Goal: Find specific page/section: Find specific page/section

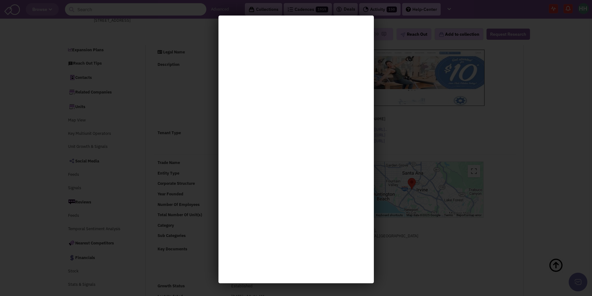
select select
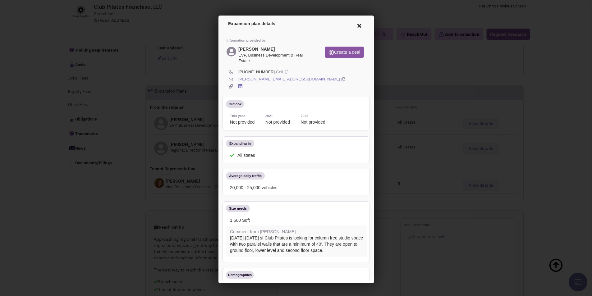
click at [353, 24] on icon at bounding box center [357, 24] width 13 height 15
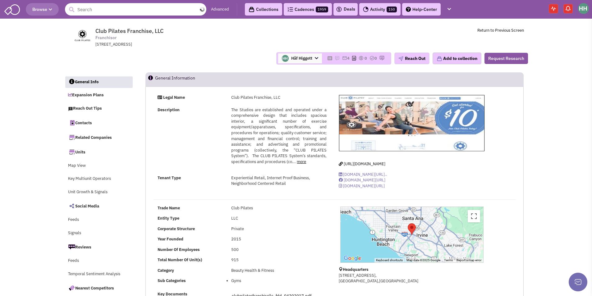
click at [118, 9] on input "text" at bounding box center [135, 9] width 141 height 12
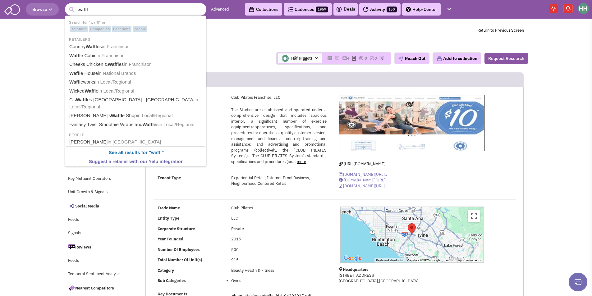
type input "waffle"
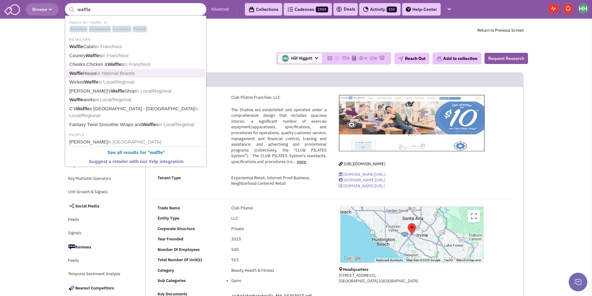
click at [125, 69] on link "Waffle House in National Brands" at bounding box center [136, 73] width 138 height 8
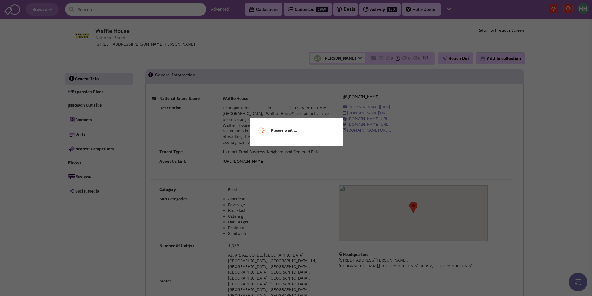
select select
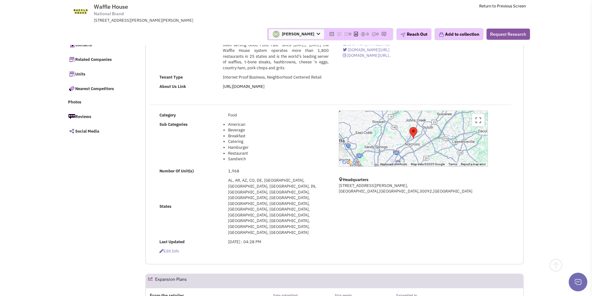
scroll to position [124, 0]
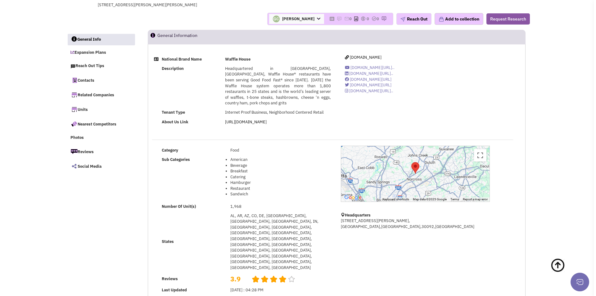
scroll to position [0, 0]
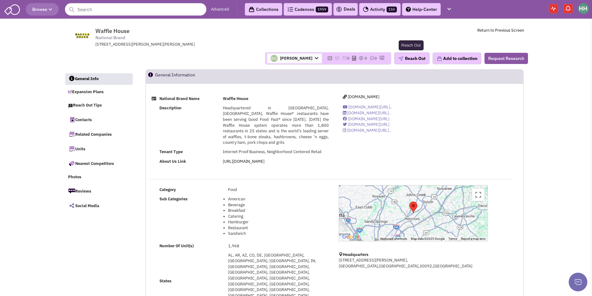
click at [411, 60] on button "Reach Out" at bounding box center [411, 59] width 35 height 12
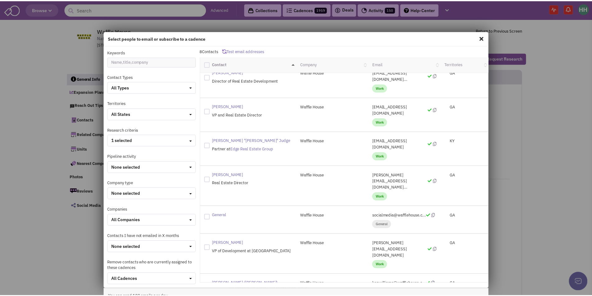
scroll to position [12, 0]
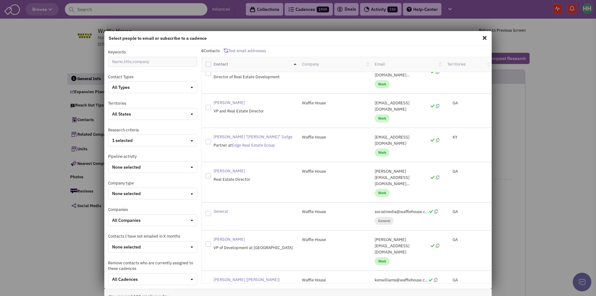
click at [481, 38] on span at bounding box center [485, 38] width 8 height 10
